Goal: Task Accomplishment & Management: Complete application form

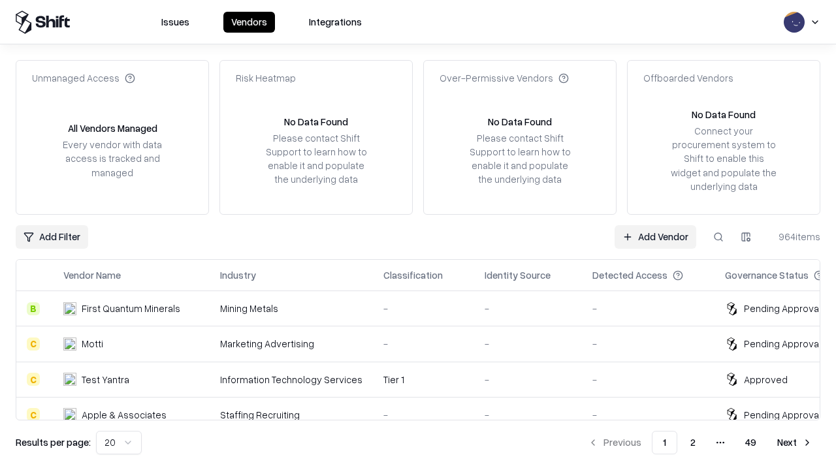
click at [655, 236] on link "Add Vendor" at bounding box center [655, 236] width 82 height 23
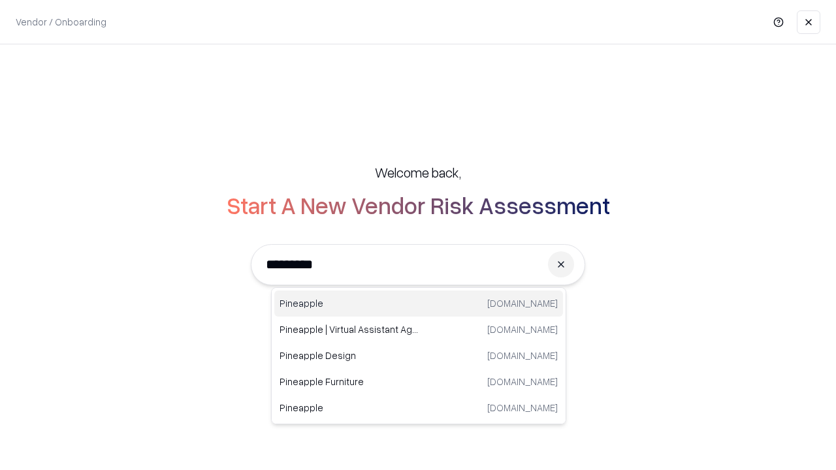
click at [418, 304] on div "Pineapple [DOMAIN_NAME]" at bounding box center [418, 303] width 289 height 26
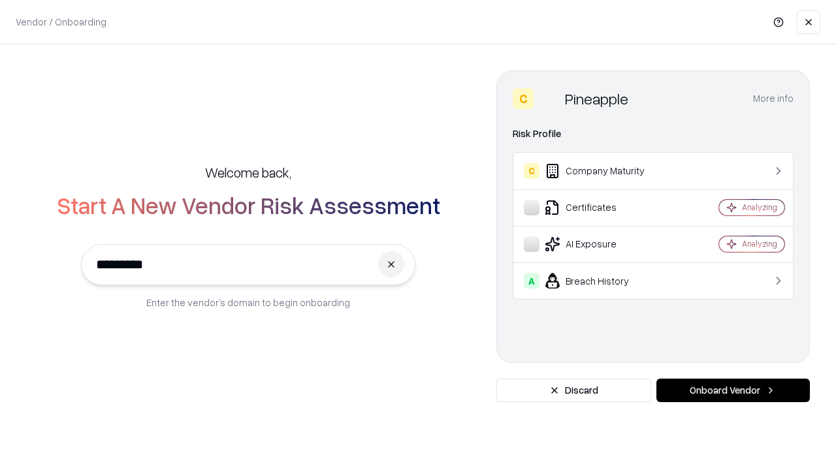
type input "*********"
click at [732, 390] on button "Onboard Vendor" at bounding box center [732, 390] width 153 height 23
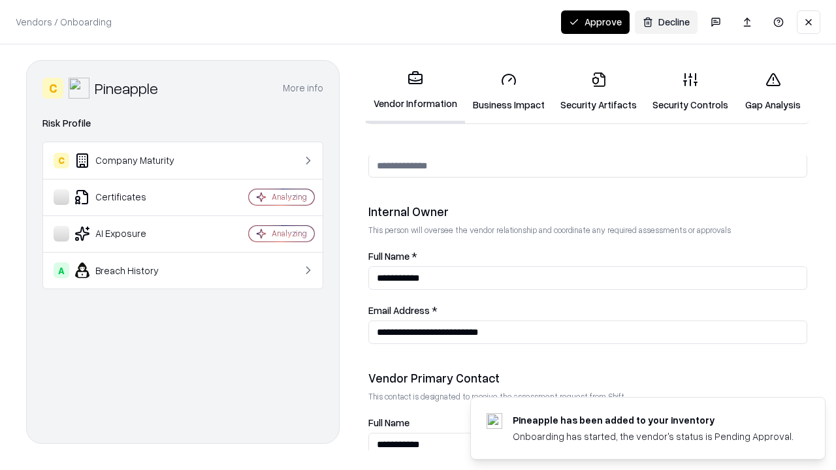
scroll to position [676, 0]
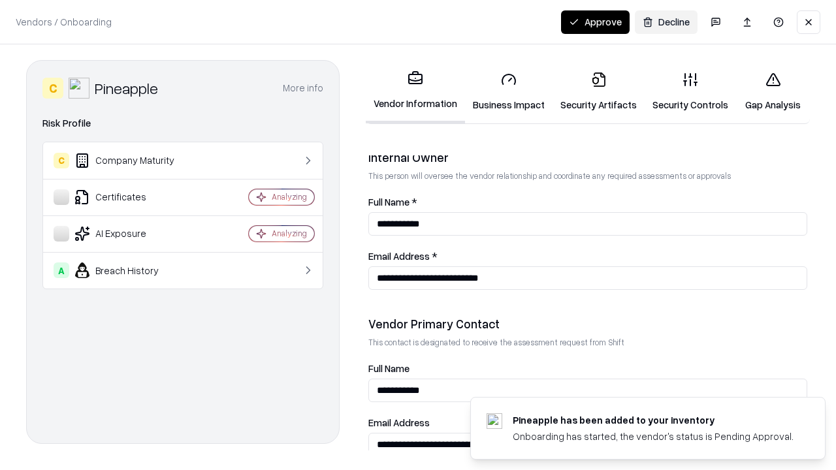
click at [598, 91] on link "Security Artifacts" at bounding box center [598, 91] width 92 height 61
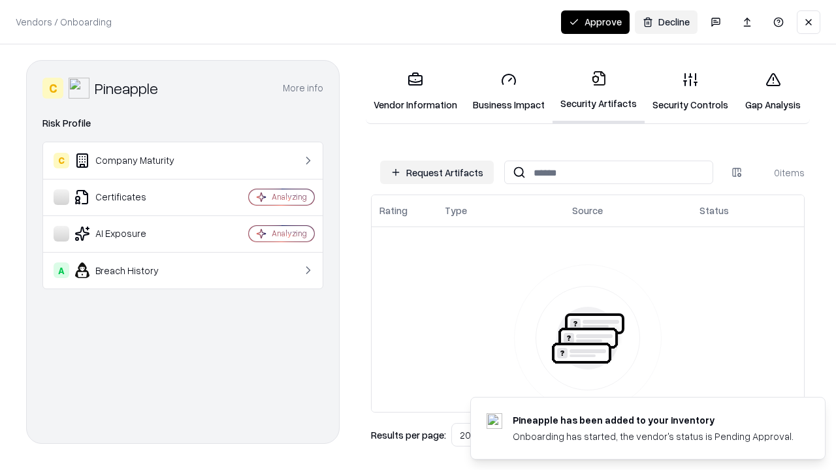
click at [437, 172] on button "Request Artifacts" at bounding box center [437, 172] width 114 height 23
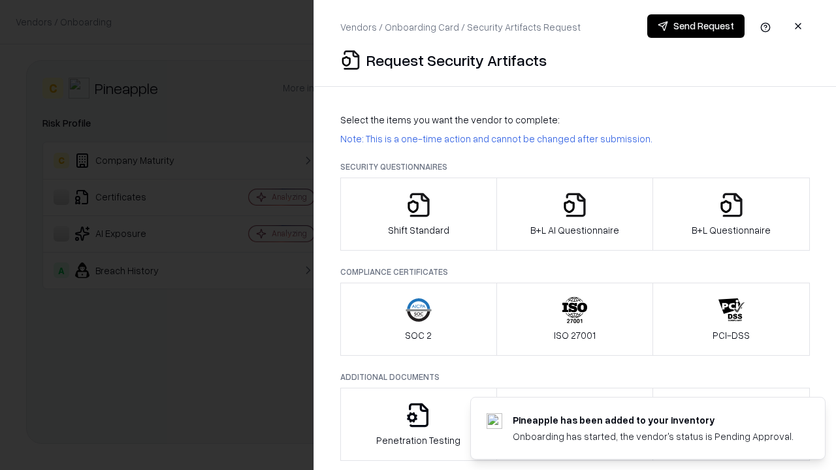
click at [730, 214] on icon "button" at bounding box center [731, 205] width 26 height 26
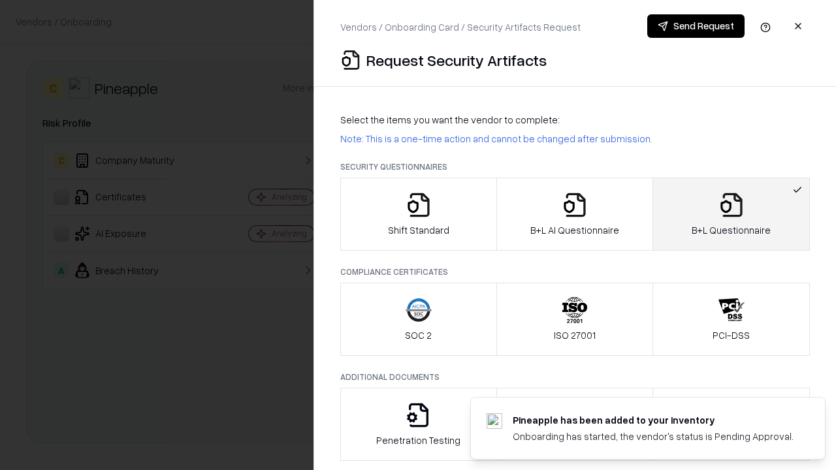
click at [574, 214] on icon "button" at bounding box center [574, 205] width 26 height 26
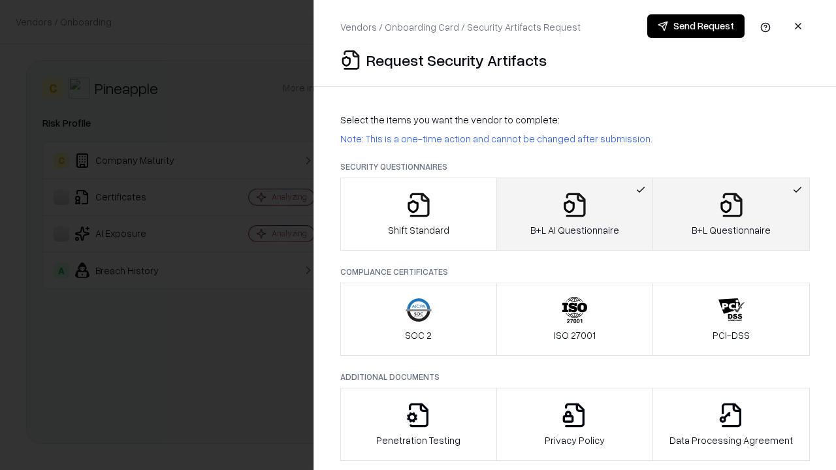
click at [695, 26] on button "Send Request" at bounding box center [695, 25] width 97 height 23
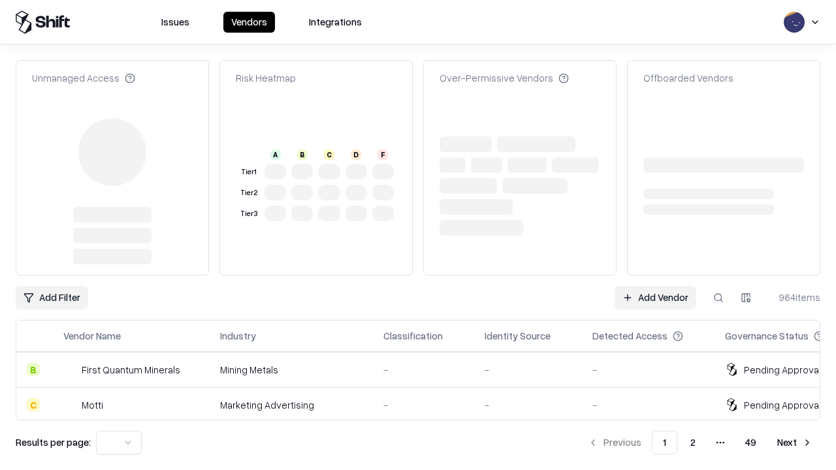
click at [655, 298] on link "Add Vendor" at bounding box center [655, 297] width 82 height 23
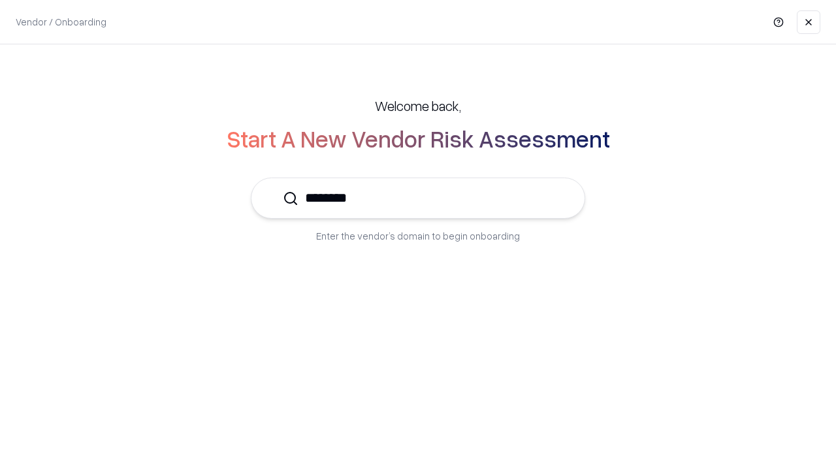
type input "*********"
